Goal: Check status: Check status

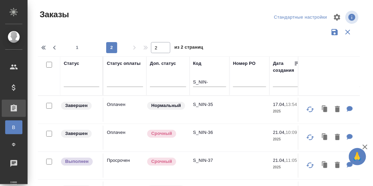
scroll to position [40, 0]
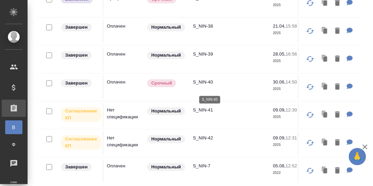
click at [204, 85] on p "S_NIN-40" at bounding box center [209, 82] width 33 height 7
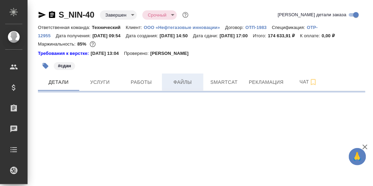
select select "RU"
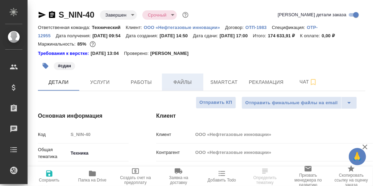
type textarea "x"
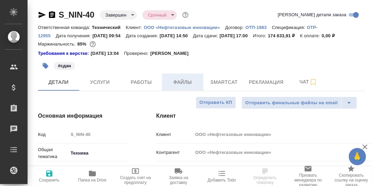
type textarea "x"
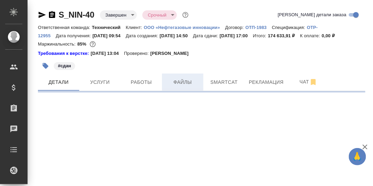
select select "RU"
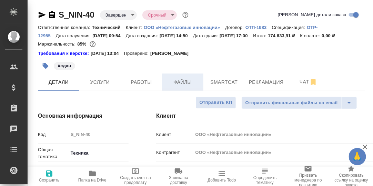
type textarea "x"
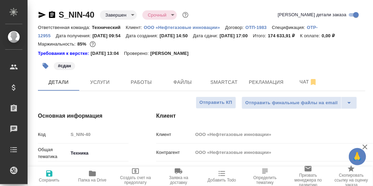
type textarea "x"
click at [93, 174] on icon "button" at bounding box center [92, 174] width 7 height 6
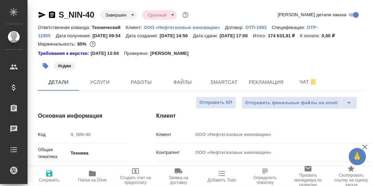
type textarea "x"
